Goal: Transaction & Acquisition: Book appointment/travel/reservation

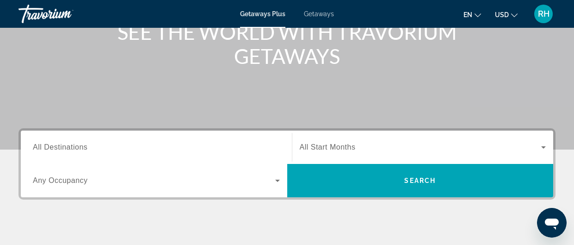
scroll to position [129, 0]
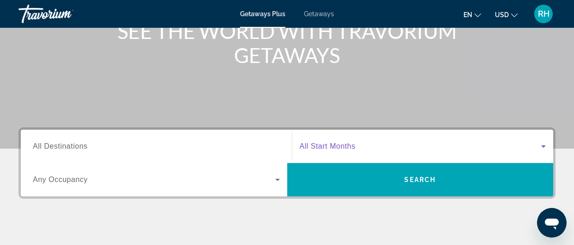
click at [545, 145] on icon "Search widget" at bounding box center [543, 146] width 11 height 11
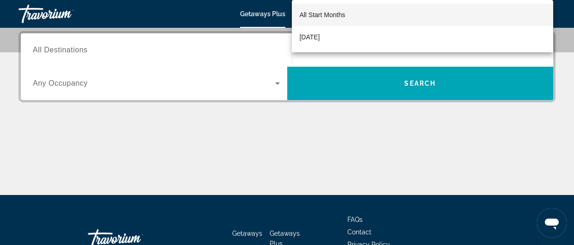
scroll to position [226, 0]
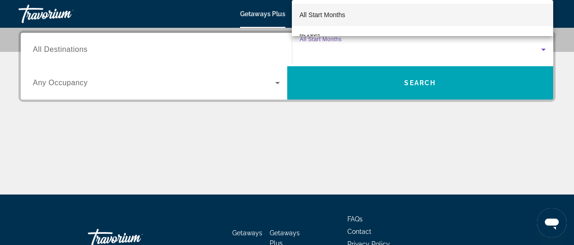
click at [542, 49] on div at bounding box center [287, 122] width 574 height 245
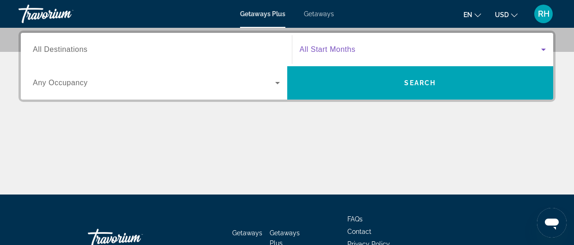
click at [542, 51] on icon "Search widget" at bounding box center [543, 49] width 11 height 11
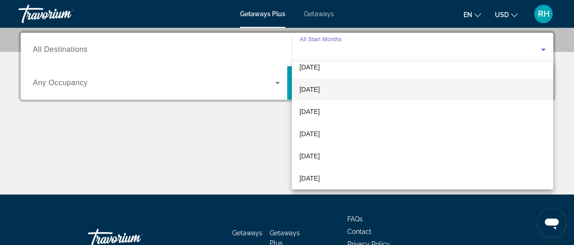
scroll to position [98, 0]
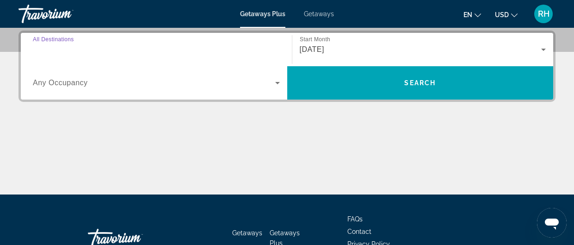
click at [145, 50] on input "Destination All Destinations" at bounding box center [156, 49] width 247 height 11
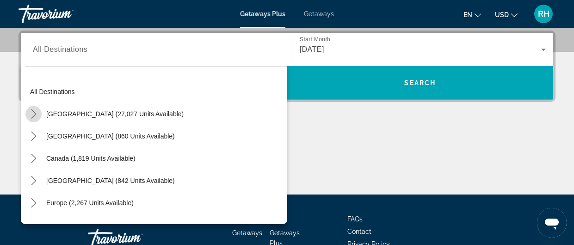
click at [34, 116] on icon "Toggle United States (27,027 units available) submenu" at bounding box center [33, 113] width 9 height 9
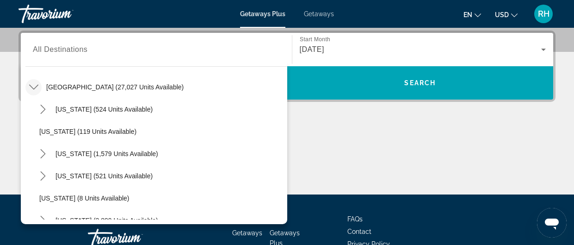
click at [181, 160] on div "[US_STATE] (1,579 units available)" at bounding box center [161, 153] width 253 height 22
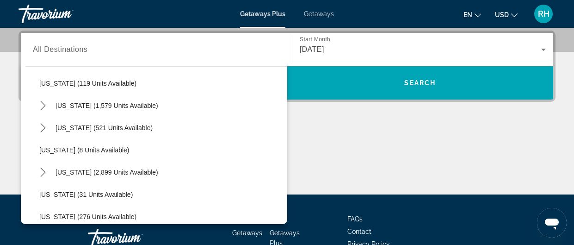
scroll to position [78, 0]
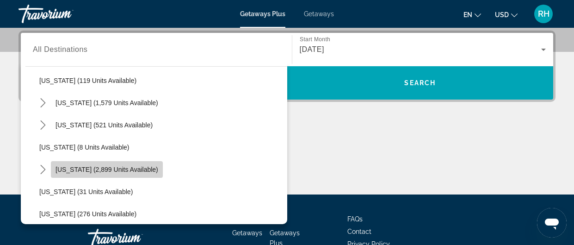
click at [124, 169] on span "[US_STATE] (2,899 units available)" at bounding box center [106, 169] width 103 height 7
type input "**********"
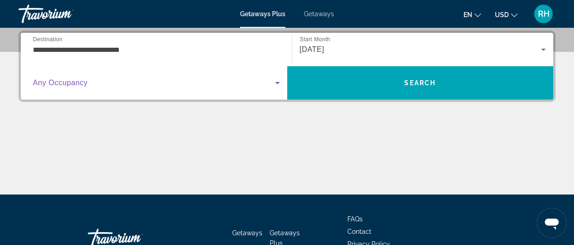
click at [277, 80] on icon "Search widget" at bounding box center [277, 82] width 11 height 11
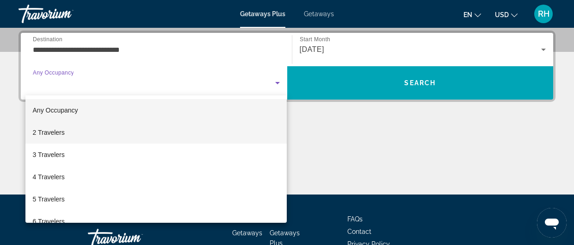
click at [155, 128] on mat-option "2 Travelers" at bounding box center [156, 132] width 262 height 22
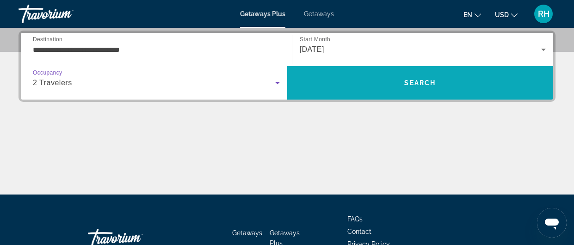
click at [358, 95] on span "Search" at bounding box center [420, 82] width 266 height 33
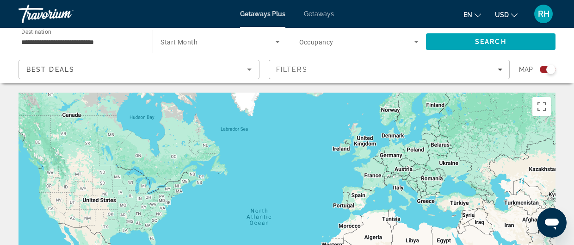
click at [321, 15] on span "Getaways" at bounding box center [319, 13] width 30 height 7
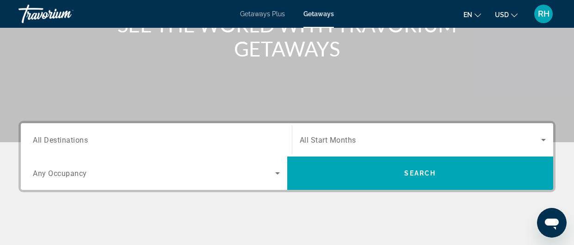
scroll to position [136, 0]
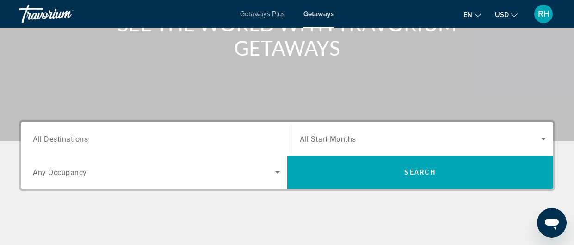
click at [349, 135] on span "All Start Months" at bounding box center [328, 139] width 56 height 9
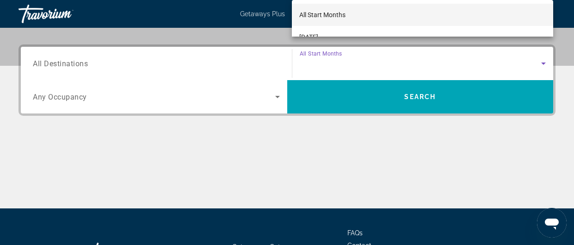
scroll to position [226, 0]
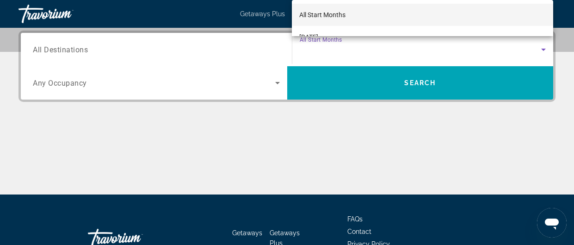
click at [502, 47] on div at bounding box center [287, 122] width 574 height 245
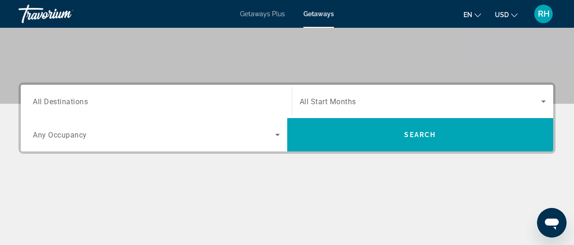
scroll to position [175, 0]
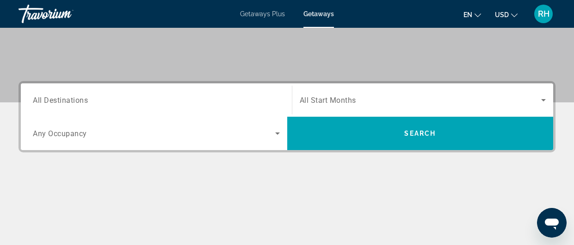
click at [80, 97] on span "All Destinations" at bounding box center [60, 99] width 55 height 9
click at [80, 97] on input "Destination All Destinations" at bounding box center [156, 100] width 247 height 11
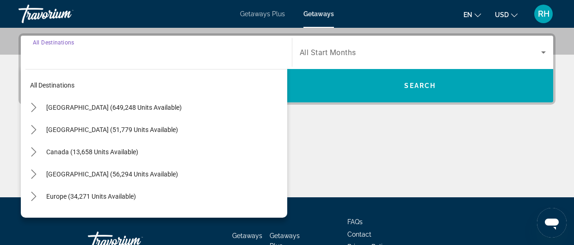
scroll to position [226, 0]
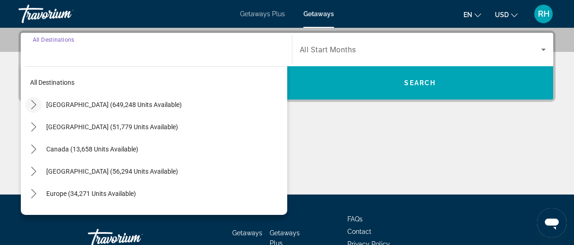
click at [36, 105] on icon "Toggle United States (649,248 units available) submenu" at bounding box center [33, 104] width 9 height 9
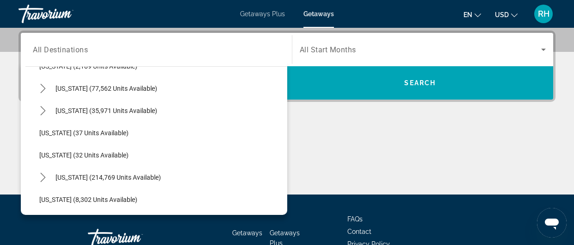
scroll to position [91, 0]
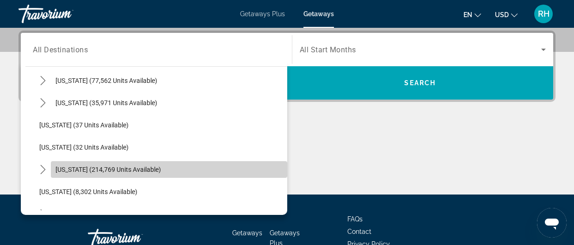
click at [75, 166] on span "[US_STATE] (214,769 units available)" at bounding box center [107, 169] width 105 height 7
type input "**********"
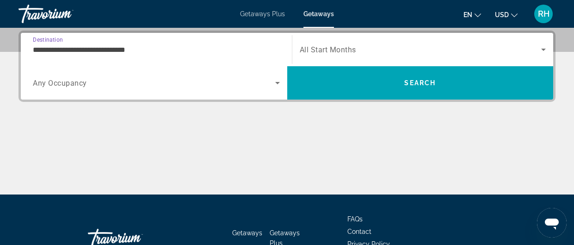
click at [273, 84] on icon "Search widget" at bounding box center [277, 82] width 11 height 11
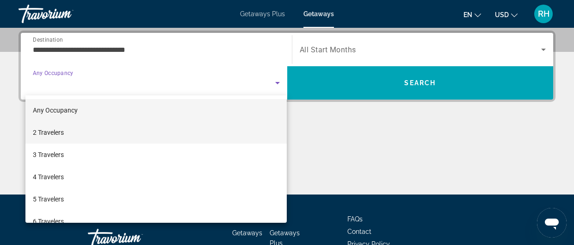
click at [85, 128] on mat-option "2 Travelers" at bounding box center [156, 132] width 262 height 22
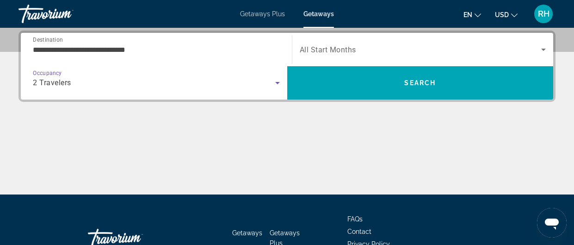
click at [85, 128] on div "Main content" at bounding box center [286, 159] width 537 height 69
click at [543, 51] on icon "Search widget" at bounding box center [543, 49] width 11 height 11
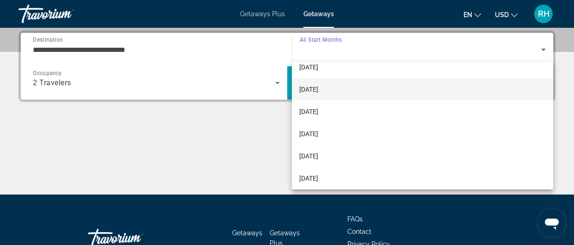
scroll to position [98, 0]
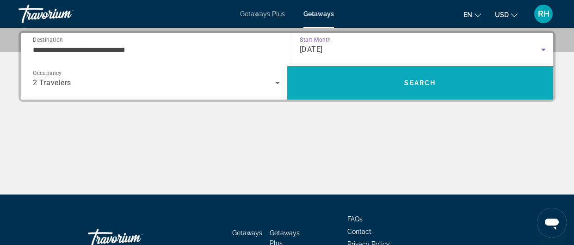
click at [463, 94] on span "Search" at bounding box center [420, 82] width 266 height 33
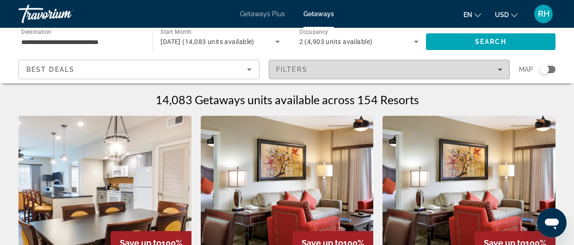
click at [498, 70] on icon "Filters" at bounding box center [500, 69] width 5 height 5
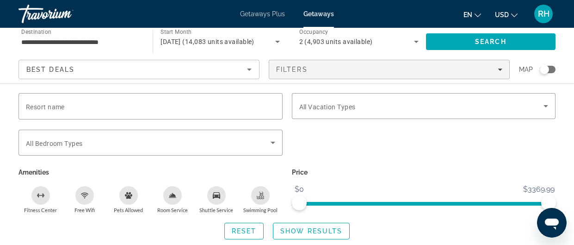
scroll to position [1349, 0]
click at [306, 243] on div "Resort name Vacation Types All Vacation Types Bedroom Types All Bedroom Types A…" at bounding box center [287, 165] width 574 height 165
click at [298, 235] on span "Search widget" at bounding box center [311, 231] width 76 height 22
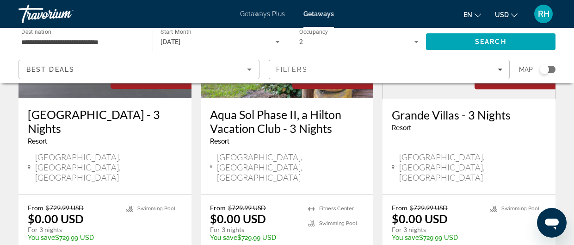
scroll to position [1273, 0]
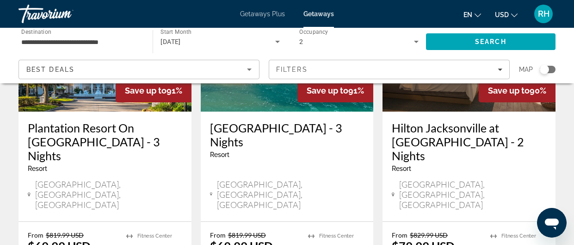
scroll to position [1265, 0]
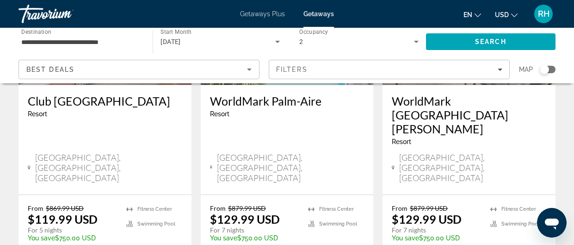
scroll to position [1237, 0]
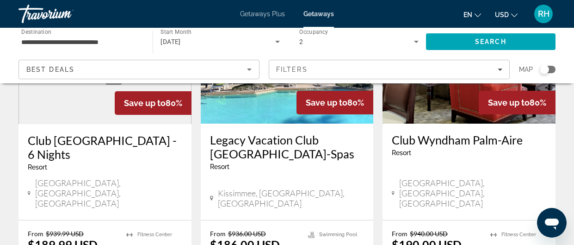
scroll to position [1245, 0]
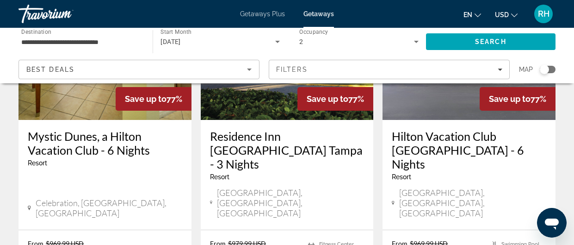
scroll to position [1258, 0]
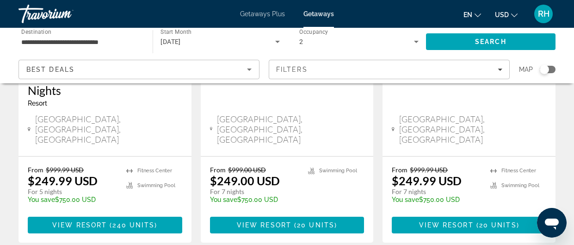
scroll to position [1269, 0]
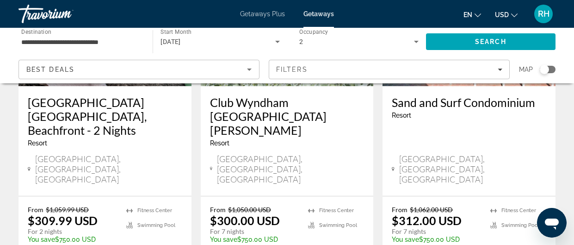
scroll to position [1268, 0]
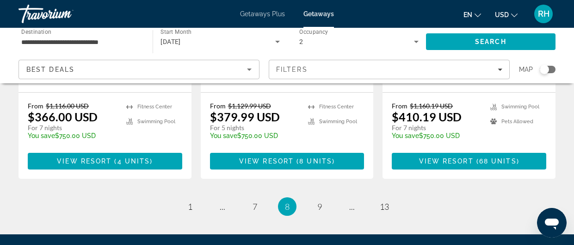
scroll to position [1362, 0]
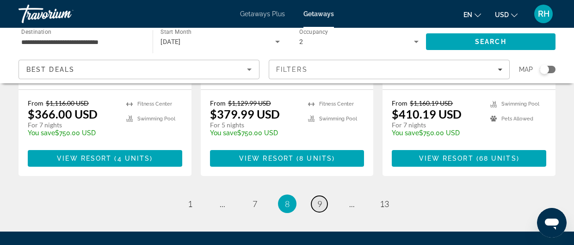
click at [321, 198] on span "9" at bounding box center [319, 203] width 5 height 10
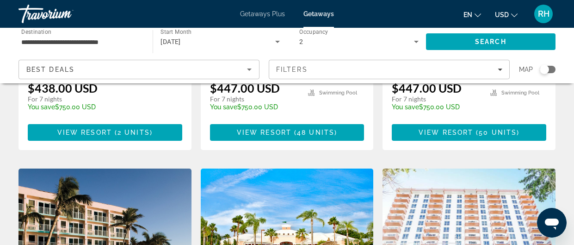
scroll to position [1007, 0]
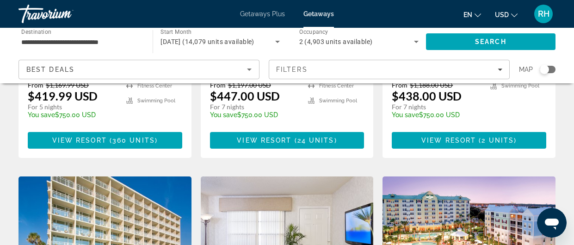
scroll to position [712, 0]
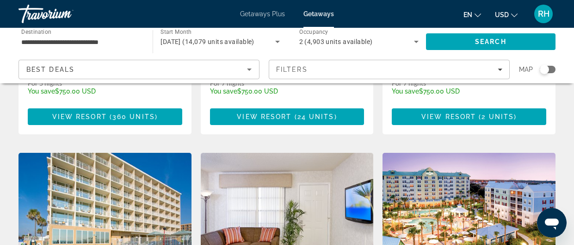
click at [560, 198] on div "14,079 Getaways units available across 155 Resorts Save up to 65% Westgate Vaca…" at bounding box center [287, 124] width 574 height 1488
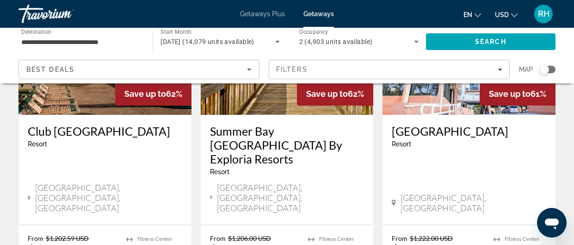
scroll to position [1238, 0]
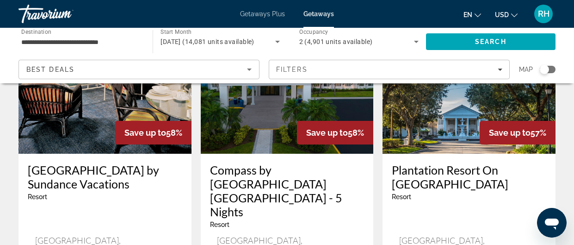
scroll to position [1234, 0]
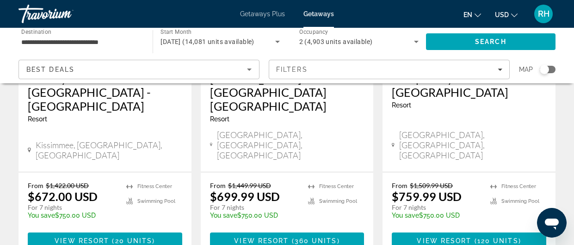
scroll to position [1292, 0]
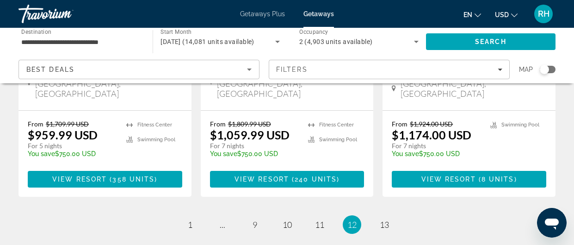
scroll to position [1320, 0]
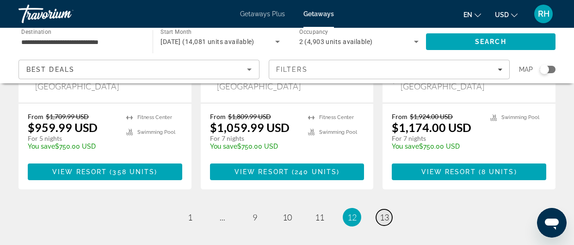
click at [382, 212] on span "13" at bounding box center [384, 217] width 9 height 10
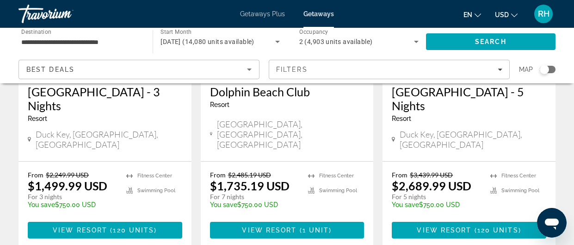
scroll to position [1063, 0]
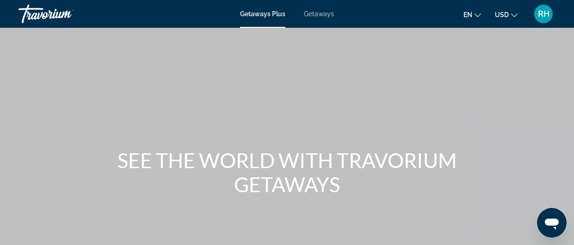
click at [542, 17] on span "RH" at bounding box center [544, 13] width 12 height 9
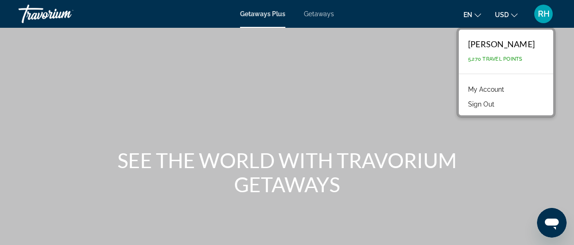
click at [499, 91] on link "My Account" at bounding box center [485, 89] width 45 height 12
